Goal: Transaction & Acquisition: Subscribe to service/newsletter

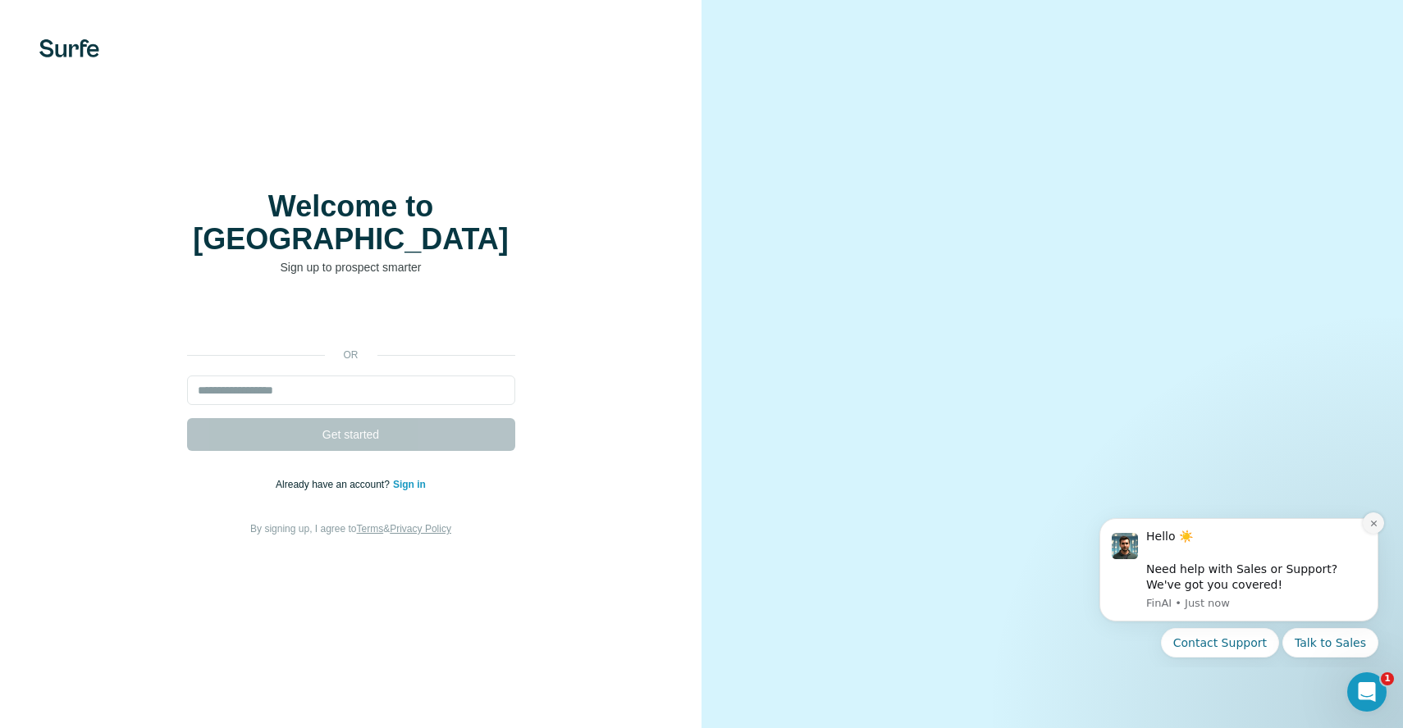
click at [1370, 525] on icon "Dismiss notification" at bounding box center [1373, 523] width 9 height 9
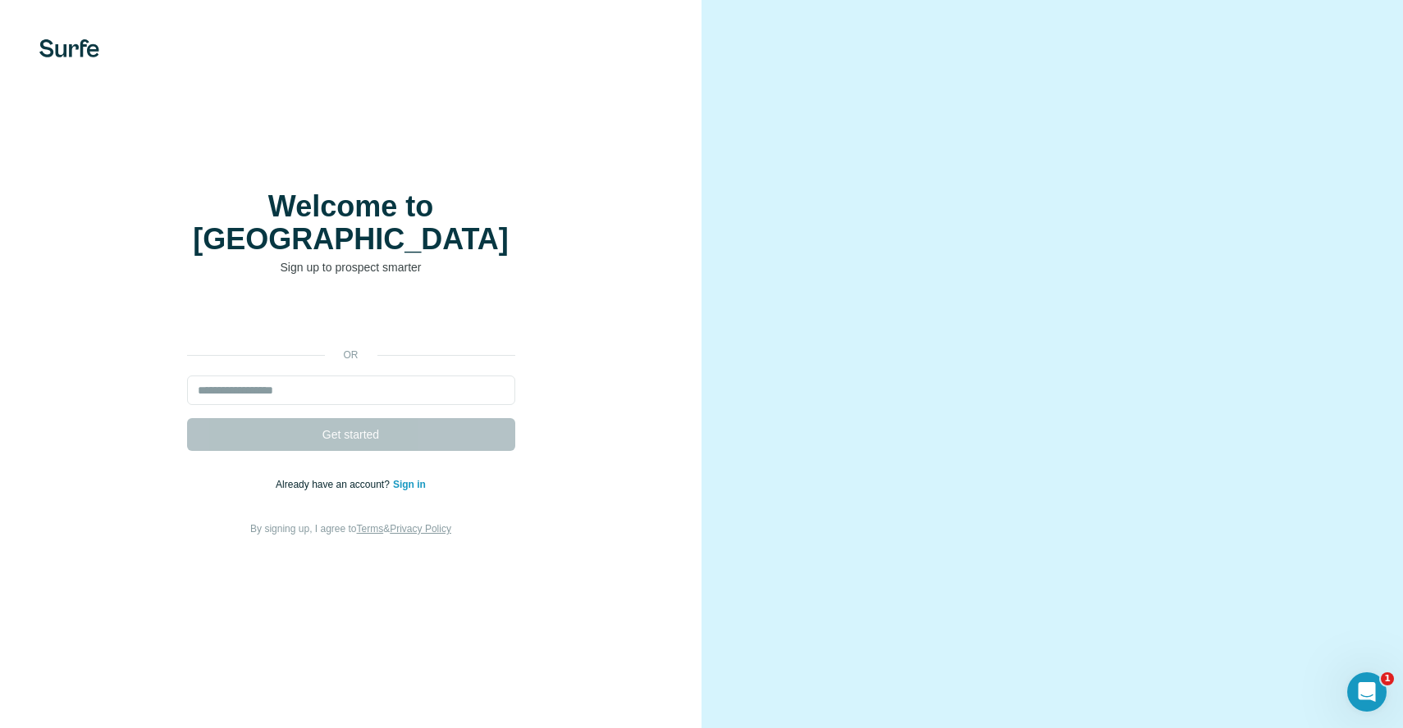
drag, startPoint x: 1043, startPoint y: 336, endPoint x: 879, endPoint y: 262, distance: 179.5
click at [879, 262] on video at bounding box center [1052, 364] width 591 height 295
click at [902, 301] on video at bounding box center [1052, 364] width 591 height 295
